Goal: Communication & Community: Answer question/provide support

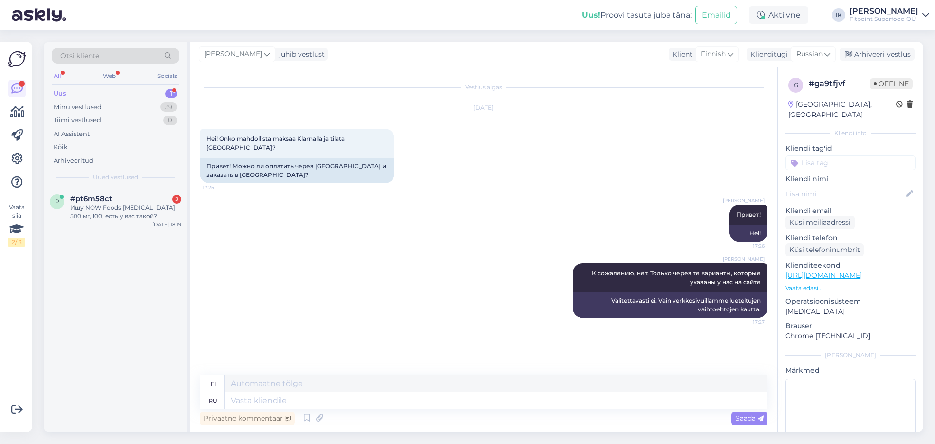
drag, startPoint x: 137, startPoint y: 211, endPoint x: 169, endPoint y: 232, distance: 38.1
click at [137, 212] on div "Ищу NOW Foods [MEDICAL_DATA] 500 мг, 100, есть у вас такой?" at bounding box center [125, 212] width 111 height 18
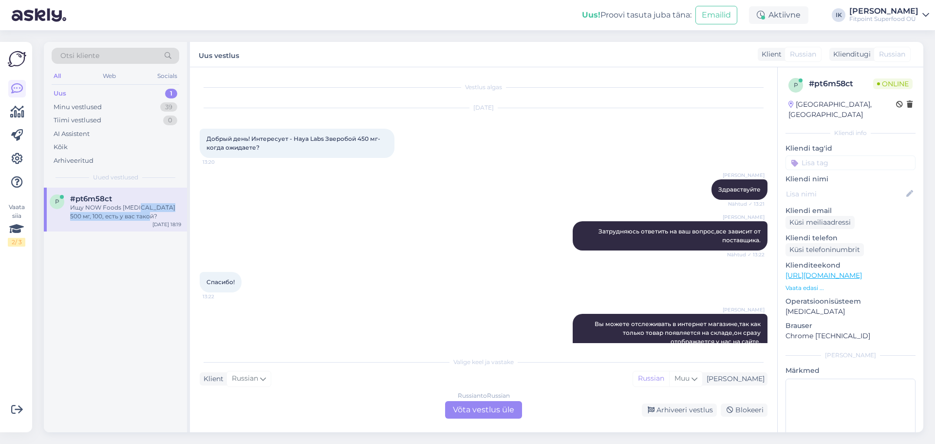
scroll to position [174, 0]
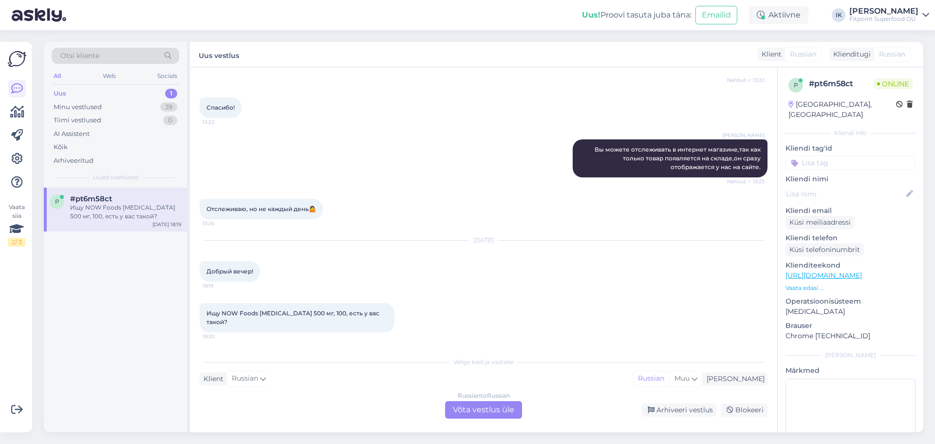
click at [469, 408] on div "Russian to Russian Võta vestlus üle" at bounding box center [483, 410] width 77 height 18
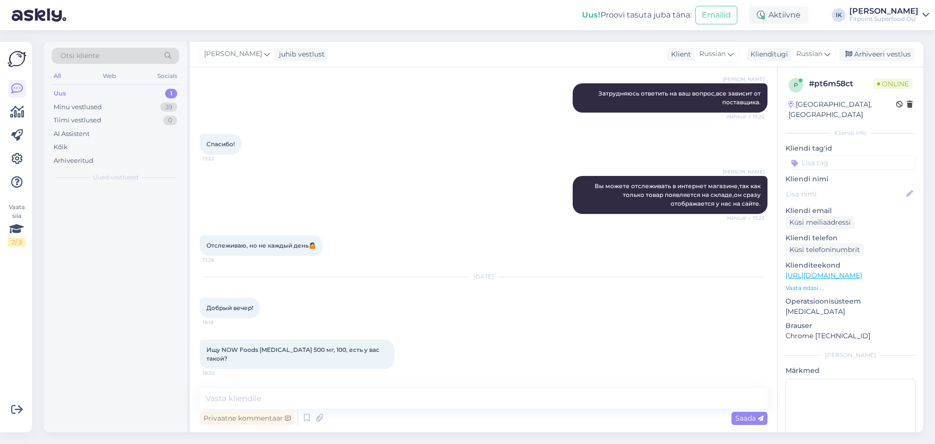
scroll to position [138, 0]
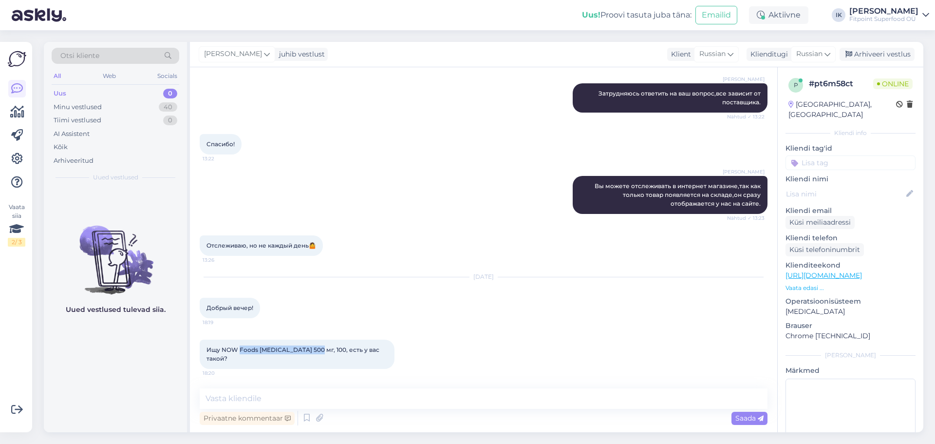
drag, startPoint x: 312, startPoint y: 350, endPoint x: 241, endPoint y: 354, distance: 71.2
click at [241, 354] on div "Ищу NOW Foods [MEDICAL_DATA] 500 мг, 100, есть у вас такой? 18:20" at bounding box center [297, 353] width 195 height 29
copy span "Foods [MEDICAL_DATA]"
click at [259, 395] on textarea at bounding box center [484, 398] width 568 height 20
type textarea "д"
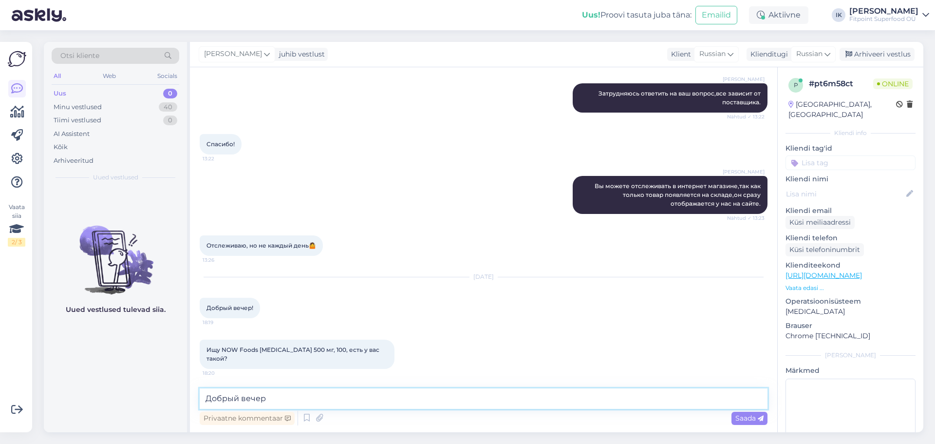
type textarea "Добрый вечер!"
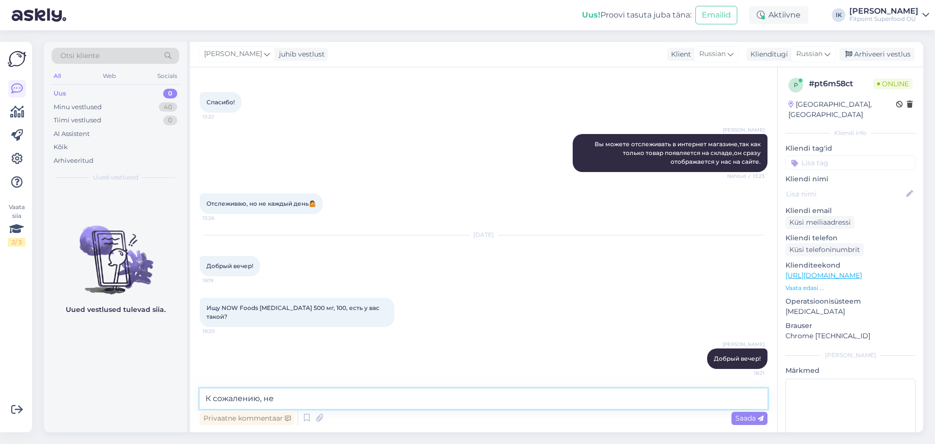
type textarea "К сожалению, нет"
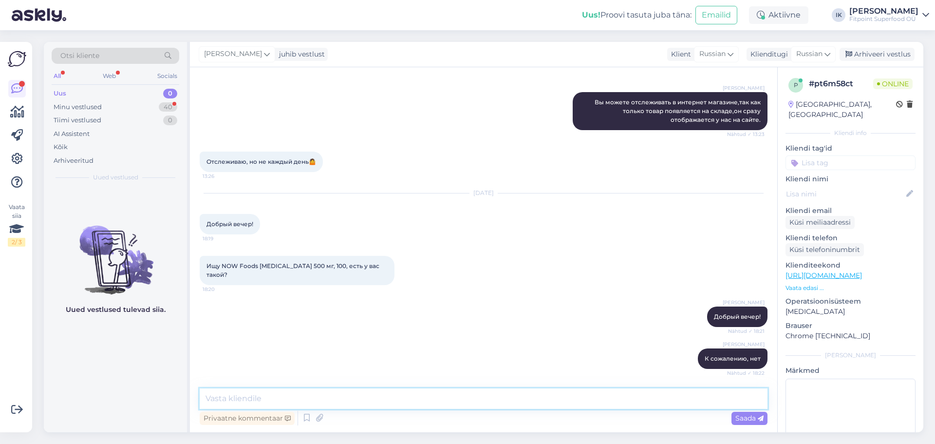
scroll to position [272, 0]
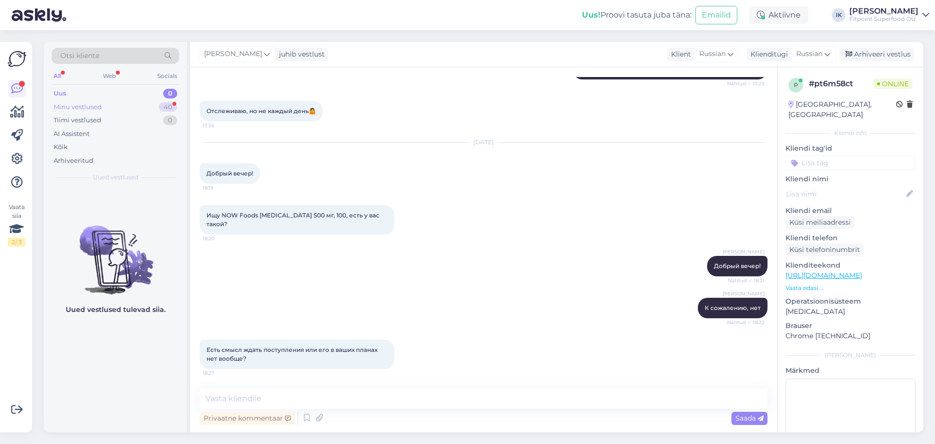
click at [115, 108] on div "Minu vestlused 40" at bounding box center [116, 107] width 128 height 14
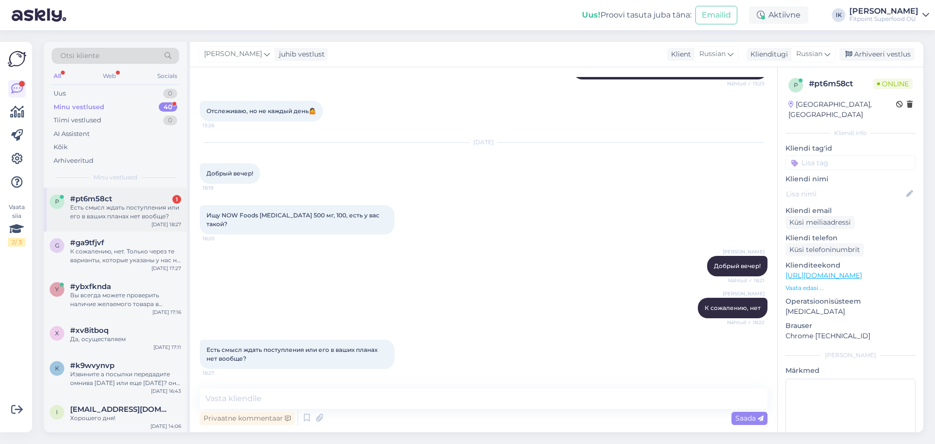
click at [115, 205] on div "Есть смысл ждать поступления или его в ваших планах нет вообще?" at bounding box center [125, 212] width 111 height 18
click at [268, 399] on textarea at bounding box center [484, 398] width 568 height 20
type textarea "От данной фирмы его вообще нет"
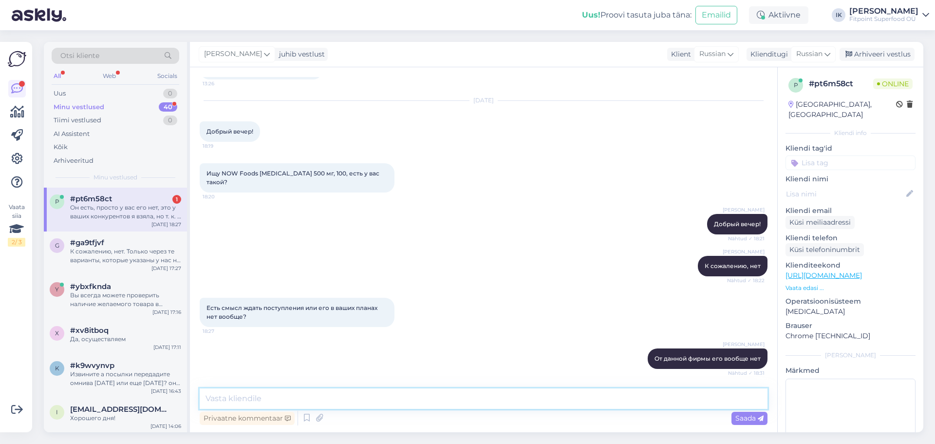
scroll to position [365, 0]
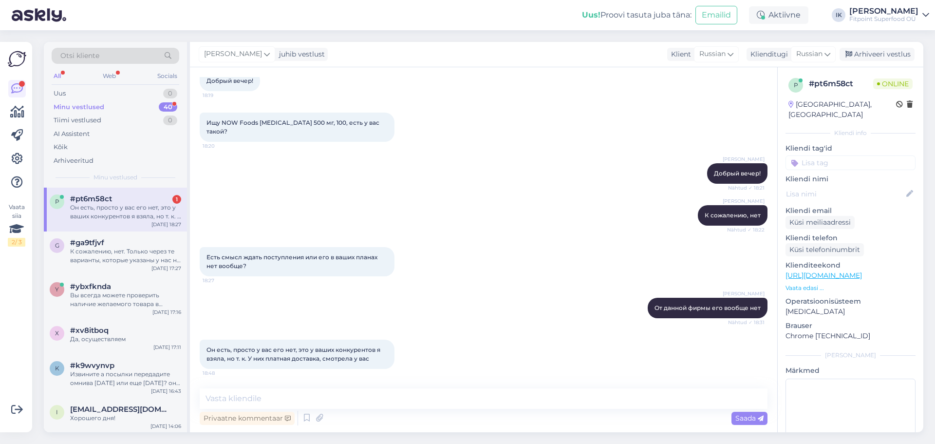
click at [112, 211] on div "Он есть, просто у вас его нет, это у ваших конкурентов я взяла, но т. к. У них …" at bounding box center [125, 212] width 111 height 18
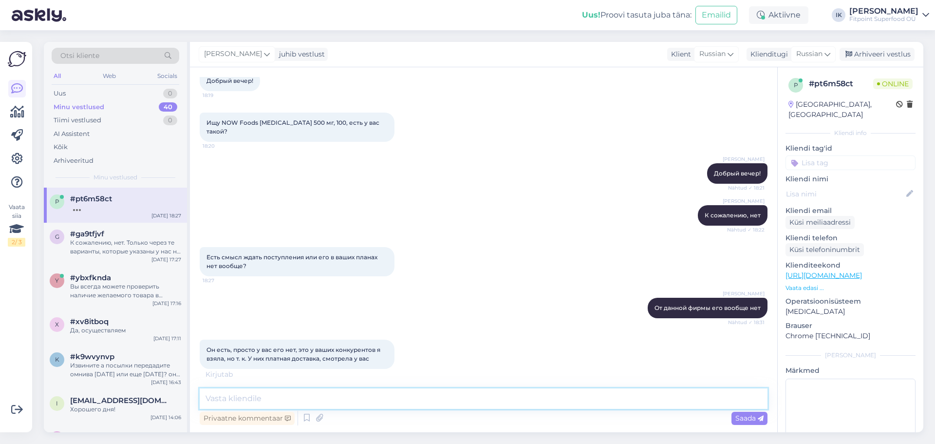
click at [257, 399] on textarea at bounding box center [484, 398] width 568 height 20
type textarea "Z"
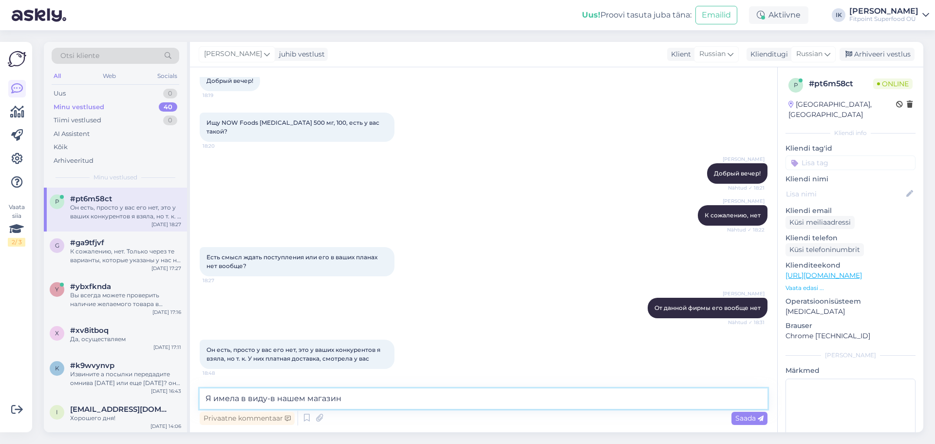
type textarea "Я имела в виду-в нашем магазине"
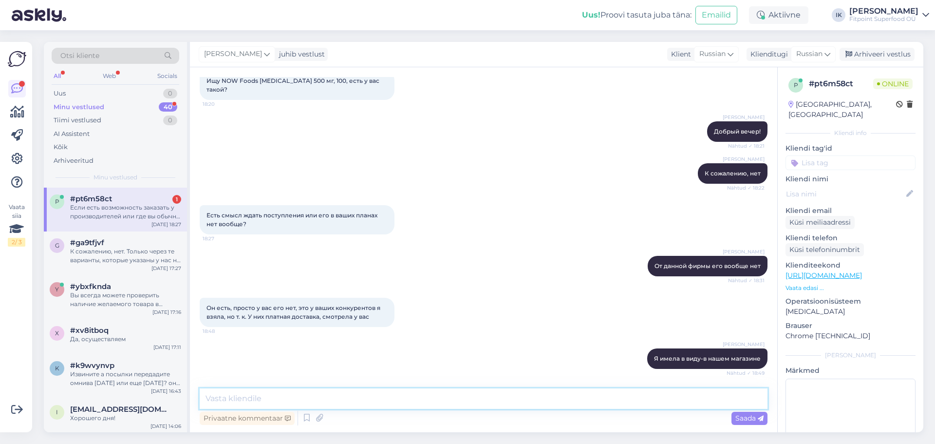
scroll to position [457, 0]
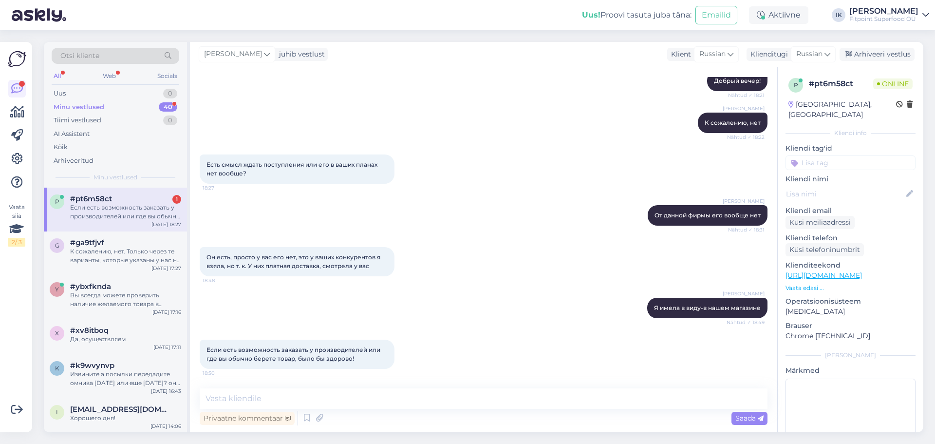
click at [130, 212] on div "Если есть возможность заказать у производителей или где вы обычно берете товар,…" at bounding box center [125, 212] width 111 height 18
click at [302, 405] on textarea at bounding box center [484, 398] width 568 height 20
type textarea "Да, я передам данный запрос"
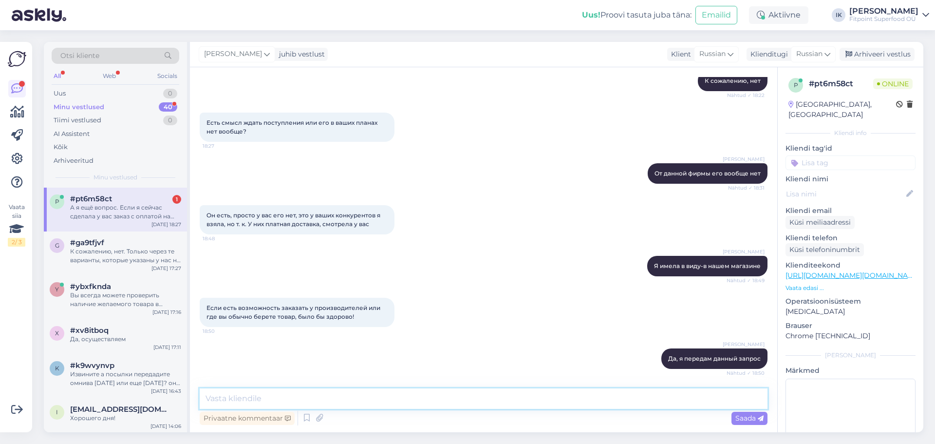
scroll to position [550, 0]
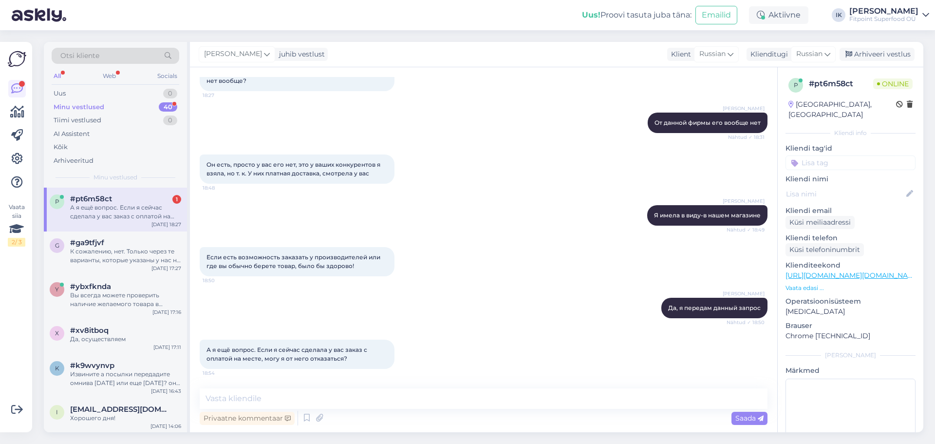
click at [136, 211] on div "А я ещё вопрос. Если я сейчас сделала у вас заказ с оплатой на месте, могу я от…" at bounding box center [125, 212] width 111 height 18
click at [278, 398] on textarea at bounding box center [484, 398] width 568 height 20
type textarea "Да, скажите номер заказа, я его отменю"
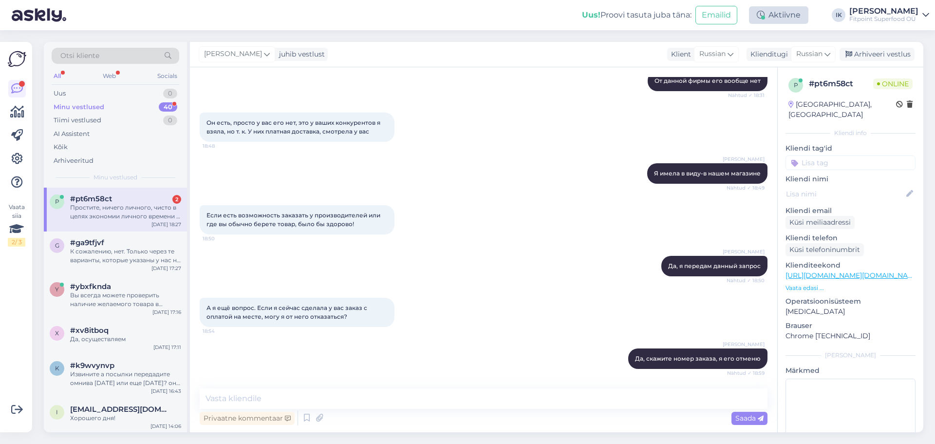
scroll to position [693, 0]
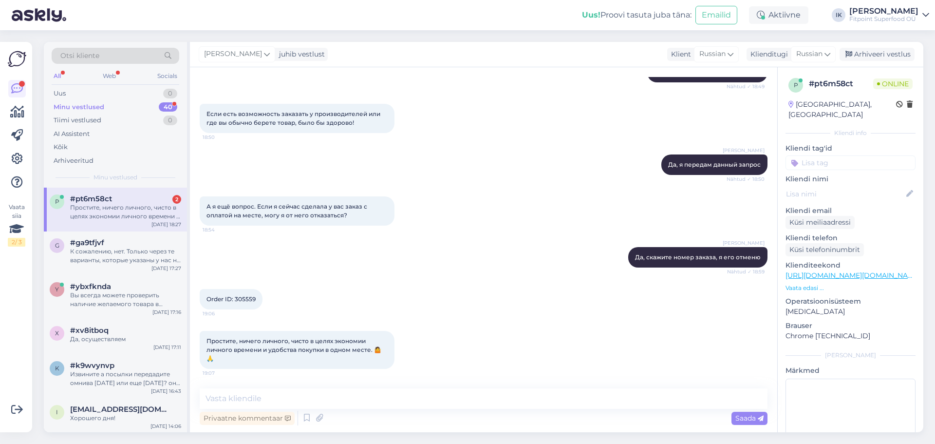
click at [133, 215] on div "Простите, ничего личного, чисто в целях экономии личного времени и удобства пок…" at bounding box center [125, 212] width 111 height 18
click at [247, 398] on textarea at bounding box center [484, 398] width 568 height 20
type textarea "X"
type textarea "Что вы)) Прекрасно вас понимаю))"
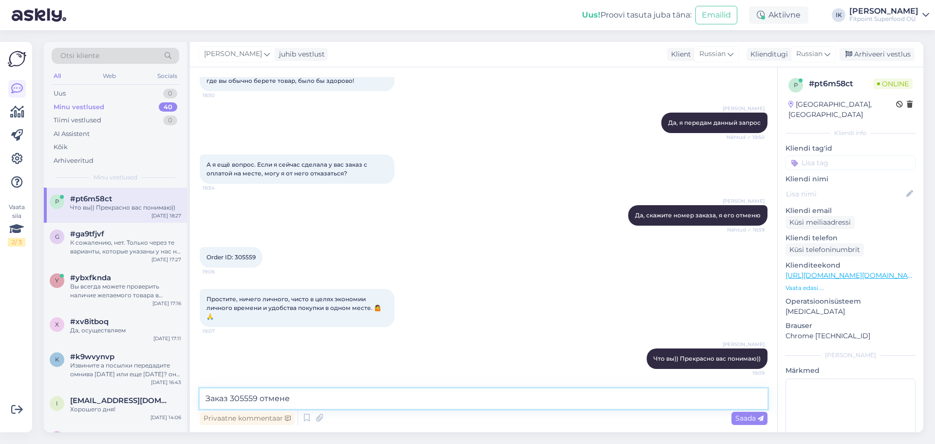
type textarea "Заказ 305559 отменен"
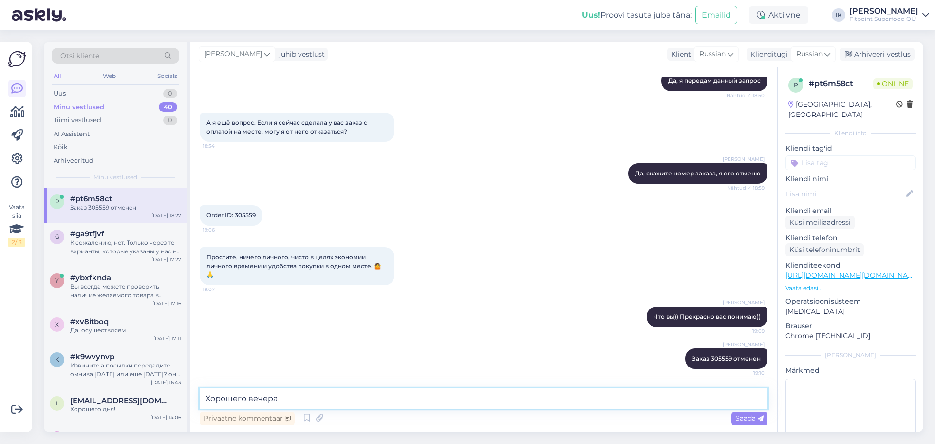
type textarea "Хорошего вечера!"
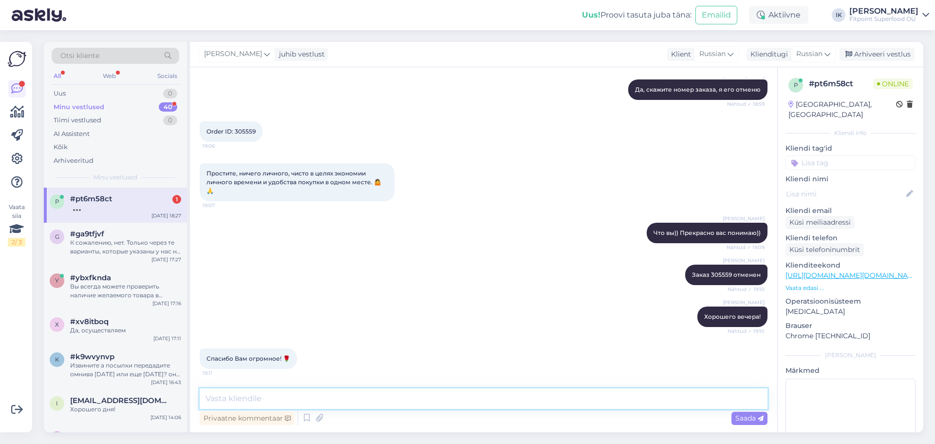
scroll to position [861, 0]
click at [252, 396] on textarea at bounding box center [484, 398] width 568 height 20
drag, startPoint x: 104, startPoint y: 205, endPoint x: 101, endPoint y: 208, distance: 5.2
click at [105, 205] on div at bounding box center [125, 207] width 111 height 9
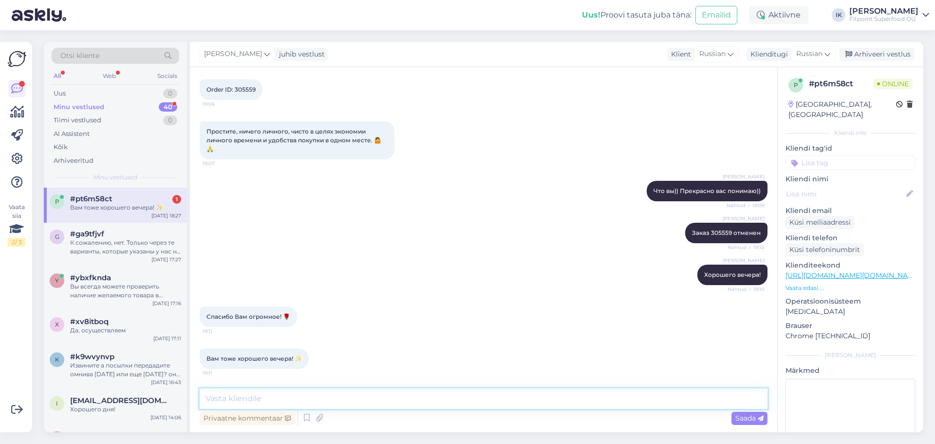
click at [281, 394] on textarea at bounding box center [484, 398] width 568 height 20
type textarea "Благодарю!"
